Goal: Information Seeking & Learning: Learn about a topic

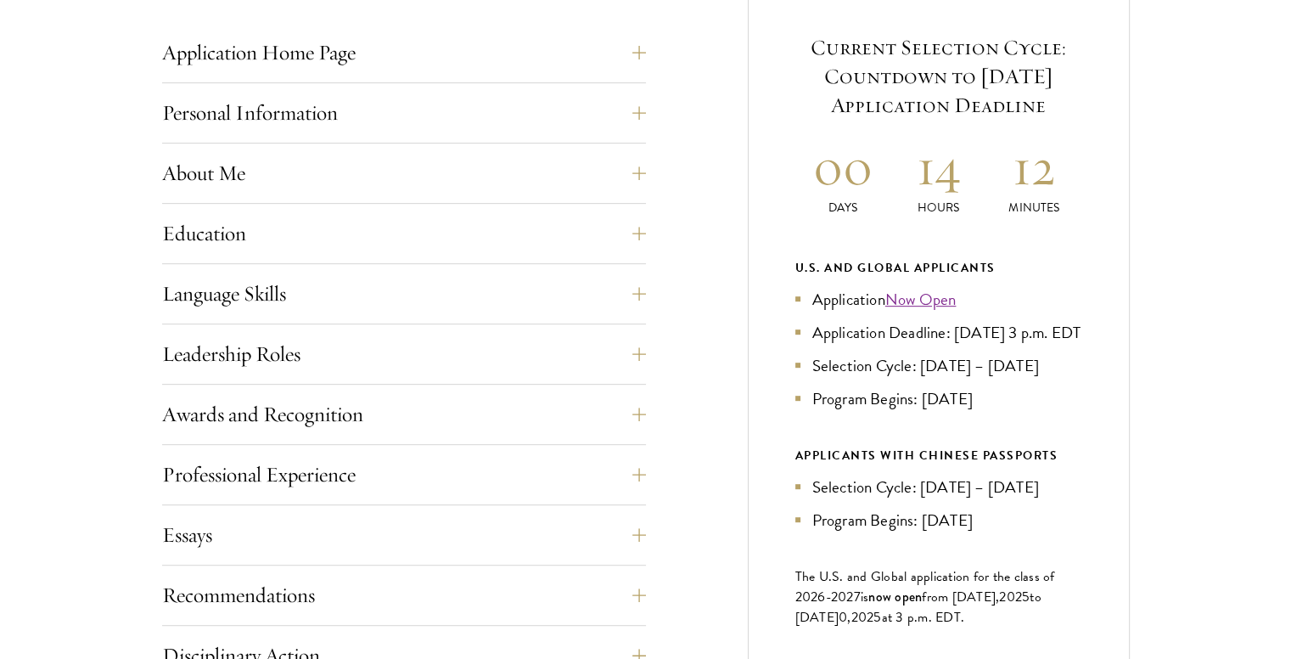
scroll to position [706, 0]
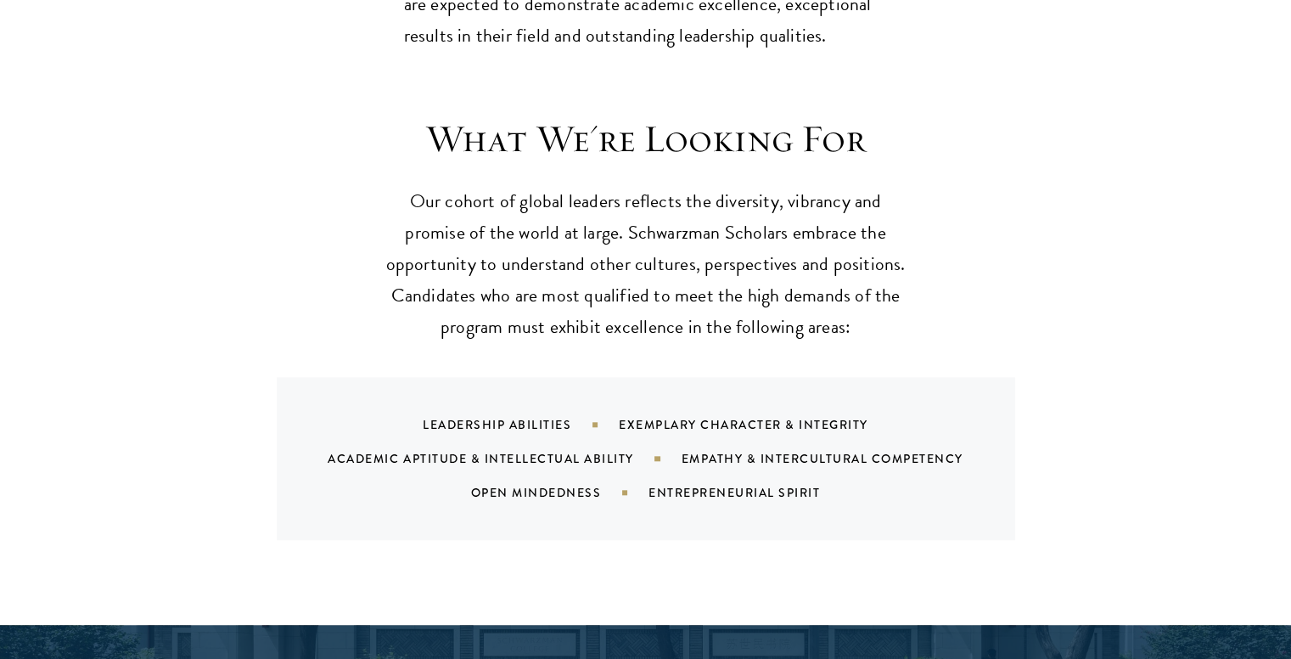
scroll to position [1561, 0]
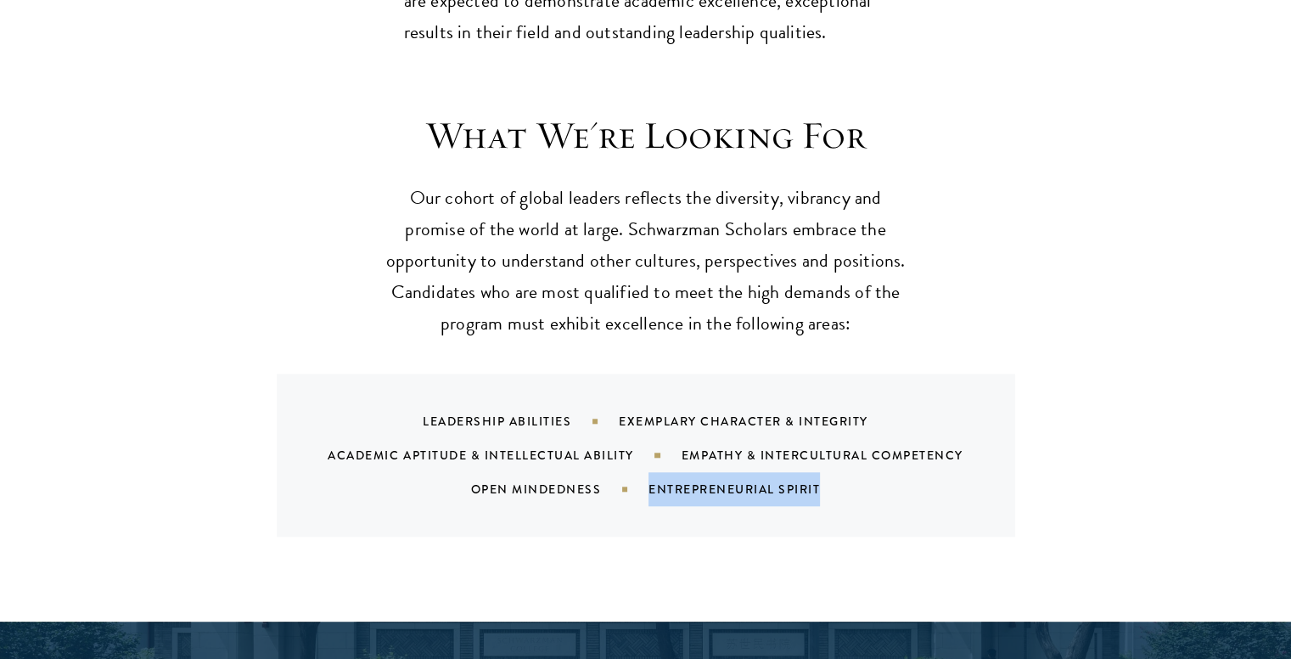
drag, startPoint x: 649, startPoint y: 453, endPoint x: 837, endPoint y: 454, distance: 188.5
click at [837, 480] on div "Entrepreneurial Spirit" at bounding box center [756, 488] width 214 height 17
